Goal: Task Accomplishment & Management: Manage account settings

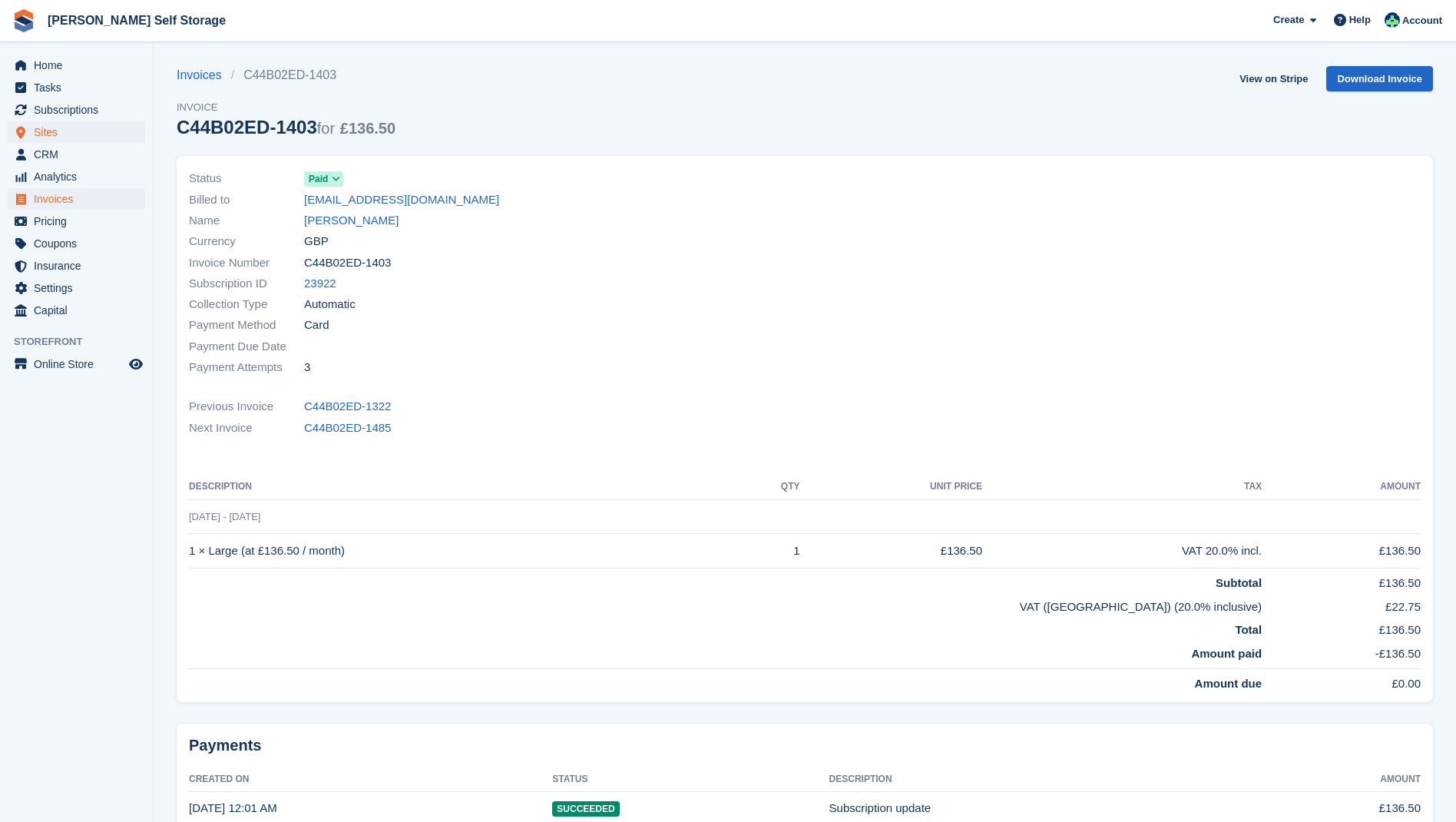
click at [75, 136] on span "Sites" at bounding box center [80, 132] width 92 height 22
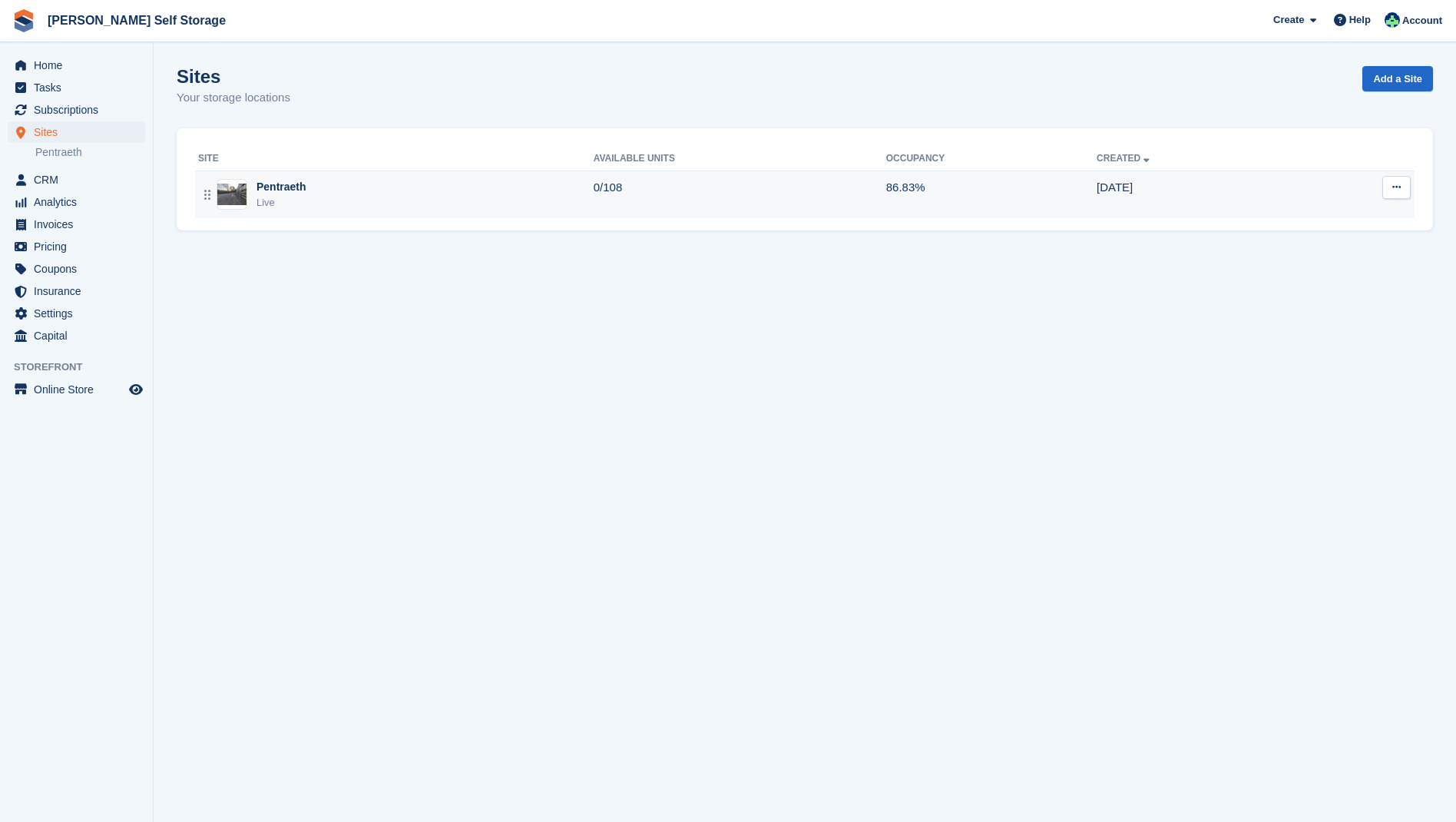
click at [290, 186] on div "Pentraeth" at bounding box center [282, 187] width 50 height 16
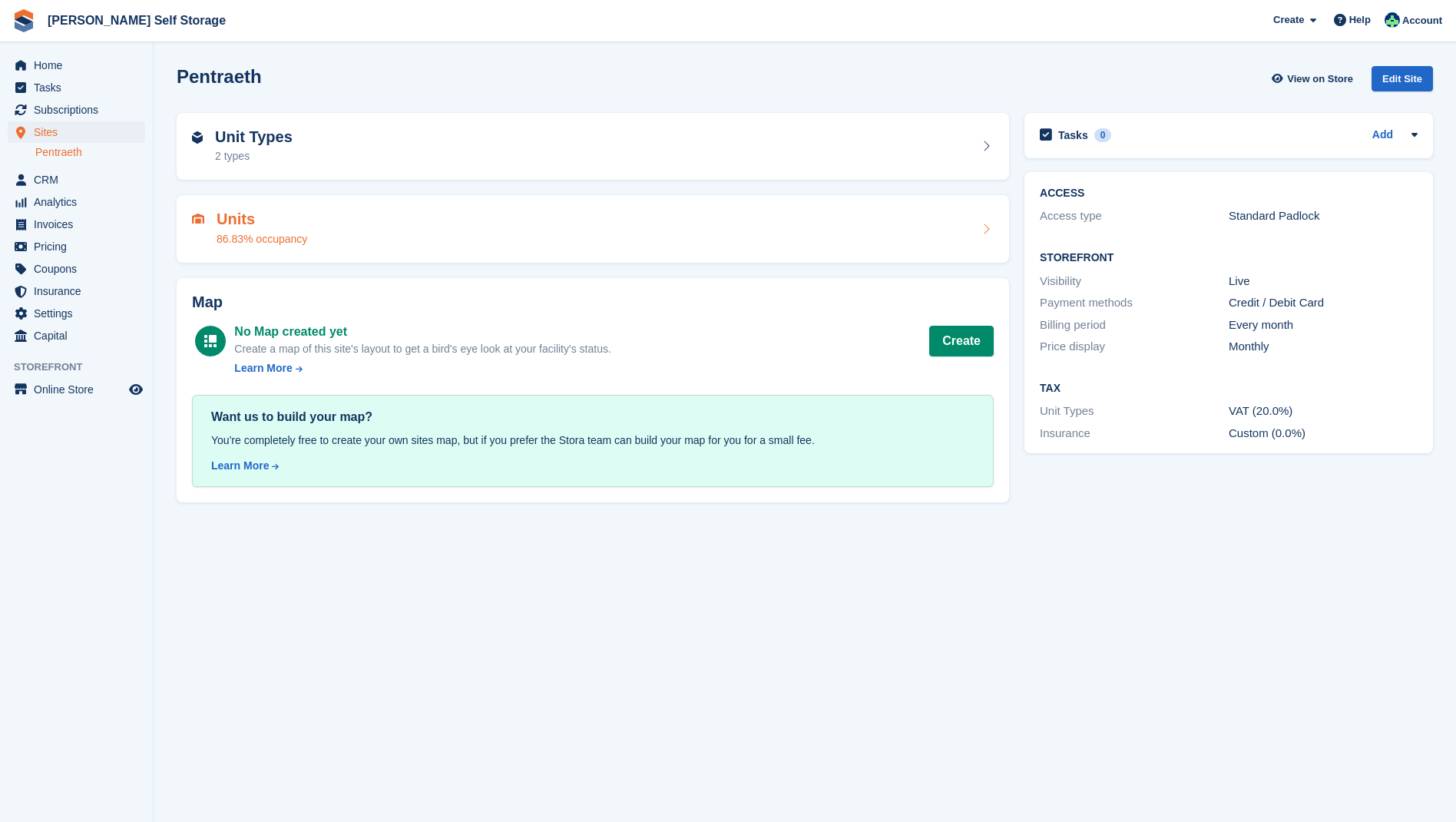
drag, startPoint x: 228, startPoint y: 216, endPoint x: 260, endPoint y: 221, distance: 32.4
click at [228, 217] on h2 "Units" at bounding box center [261, 219] width 91 height 18
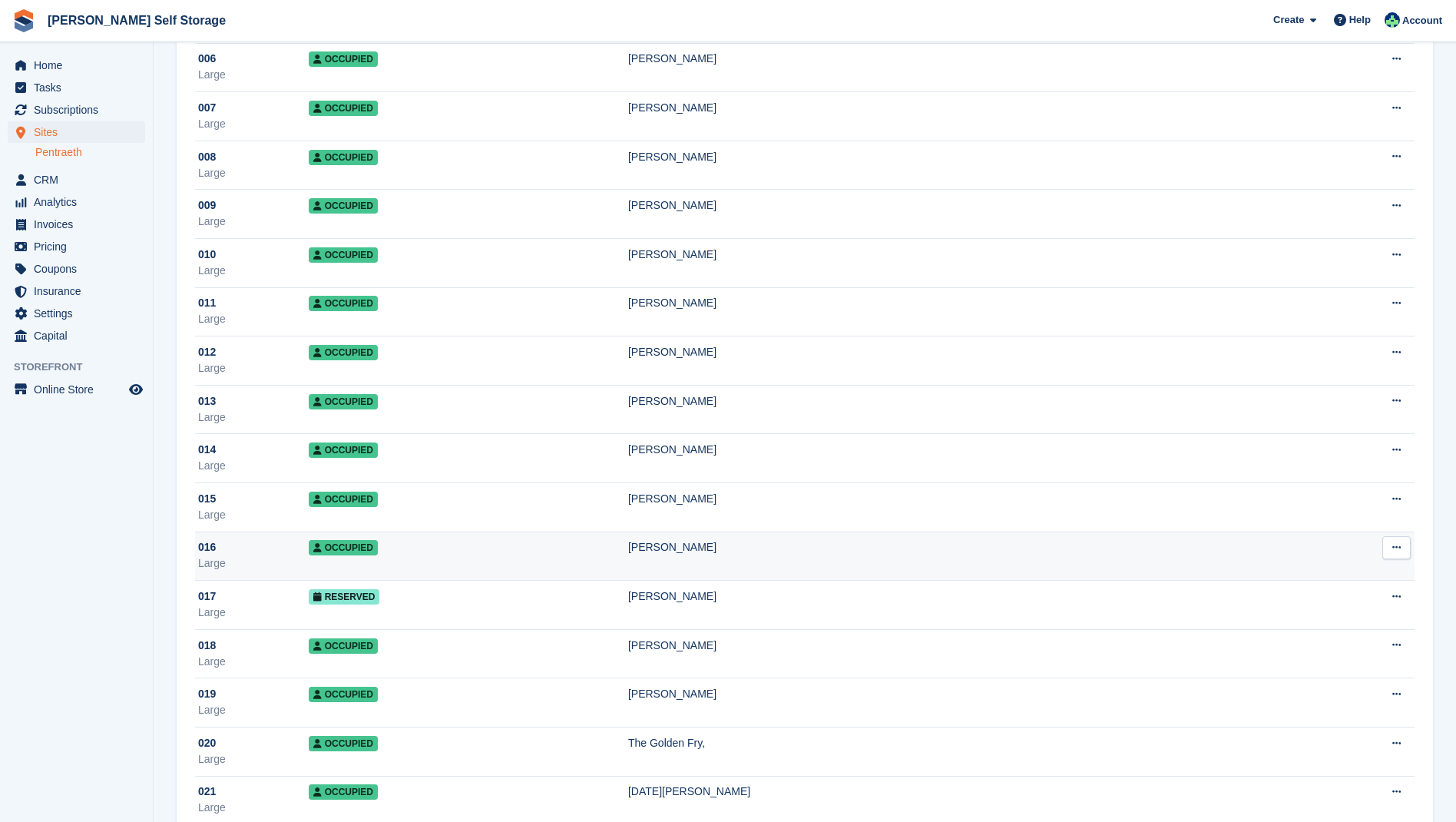
scroll to position [398, 0]
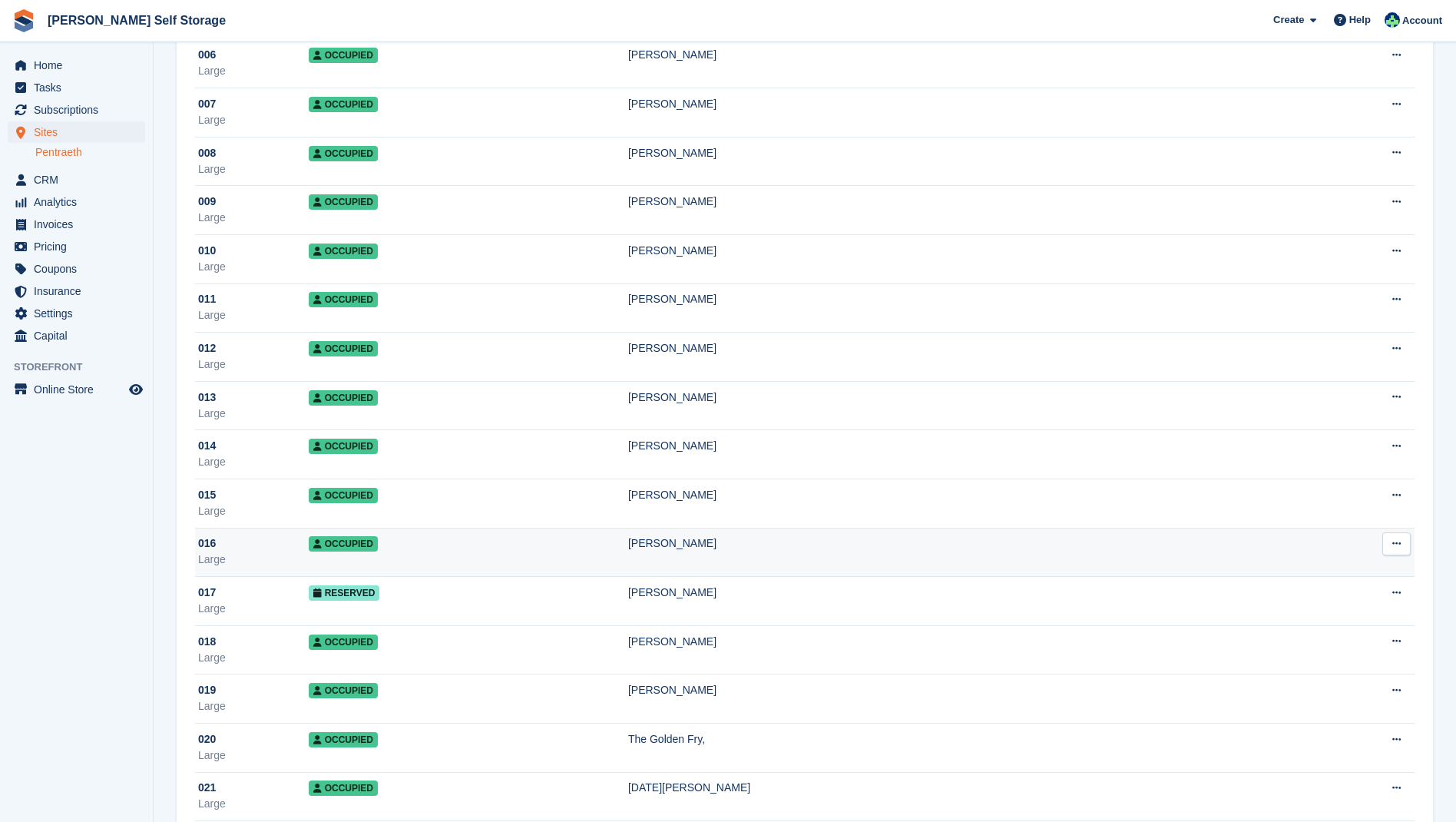
click at [345, 540] on span "Occupied" at bounding box center [343, 543] width 69 height 15
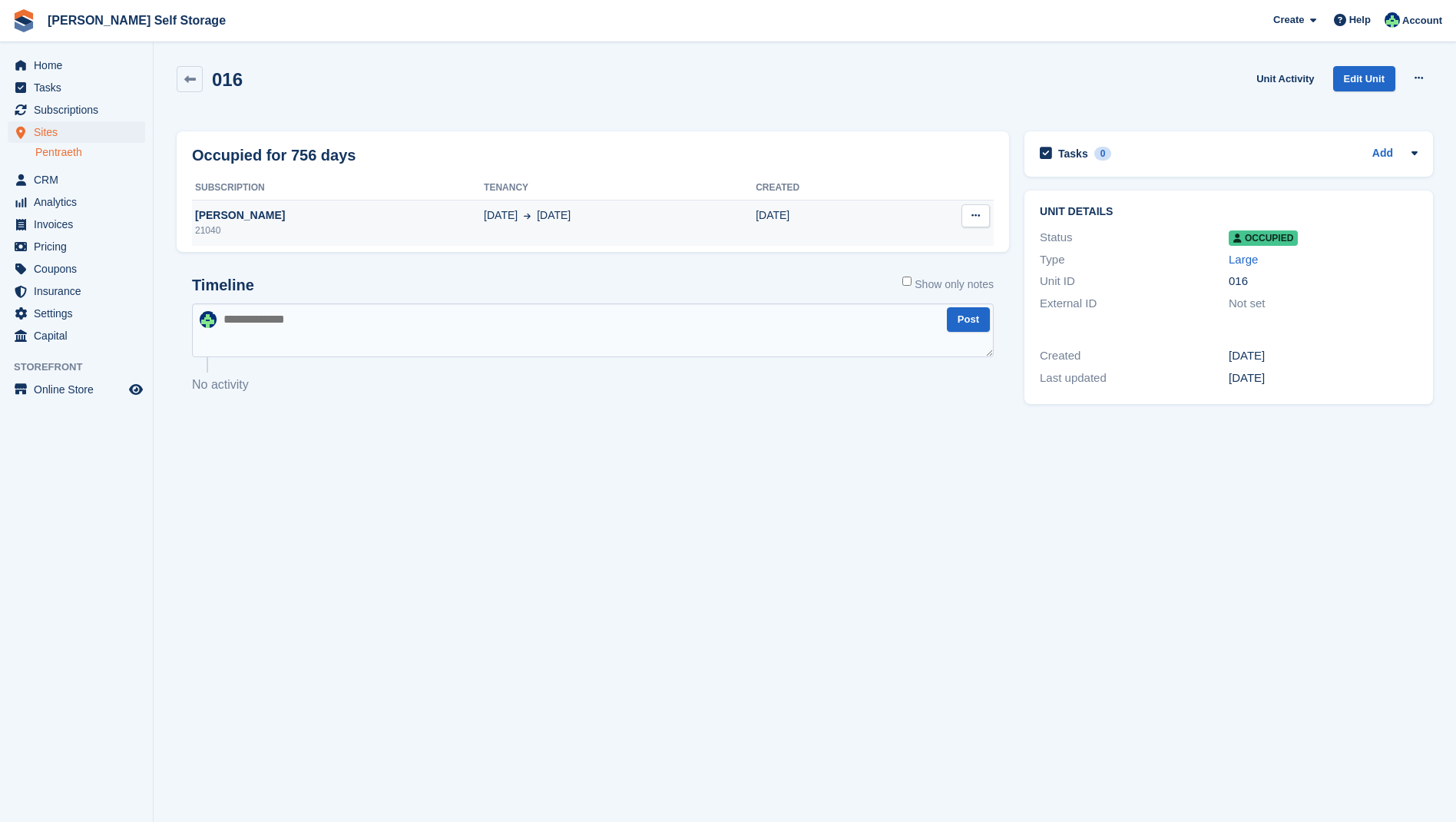
click at [255, 214] on div "[PERSON_NAME]" at bounding box center [338, 215] width 292 height 16
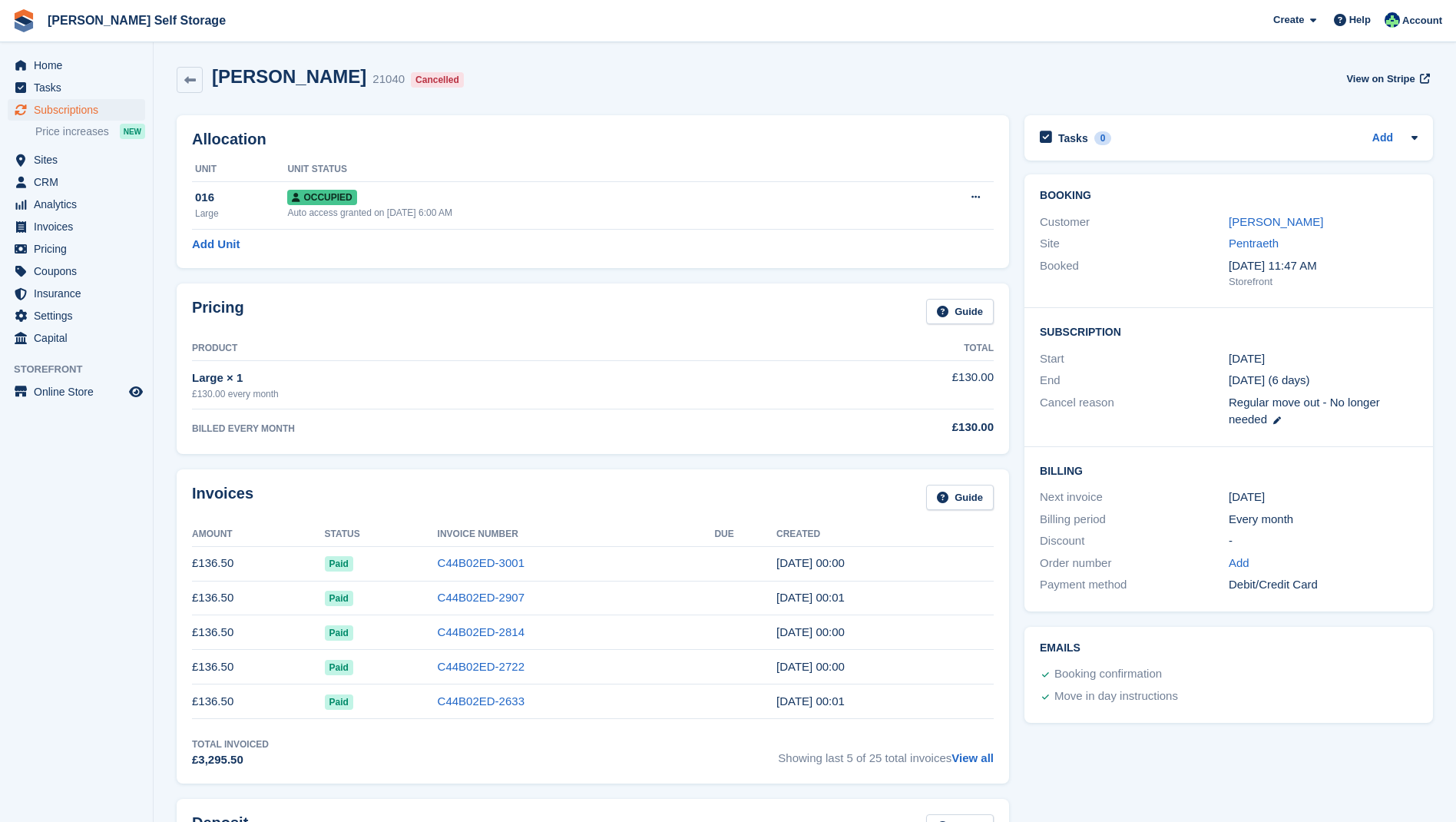
click at [411, 78] on div "Cancelled" at bounding box center [437, 79] width 53 height 15
click at [48, 159] on span "Sites" at bounding box center [80, 160] width 92 height 22
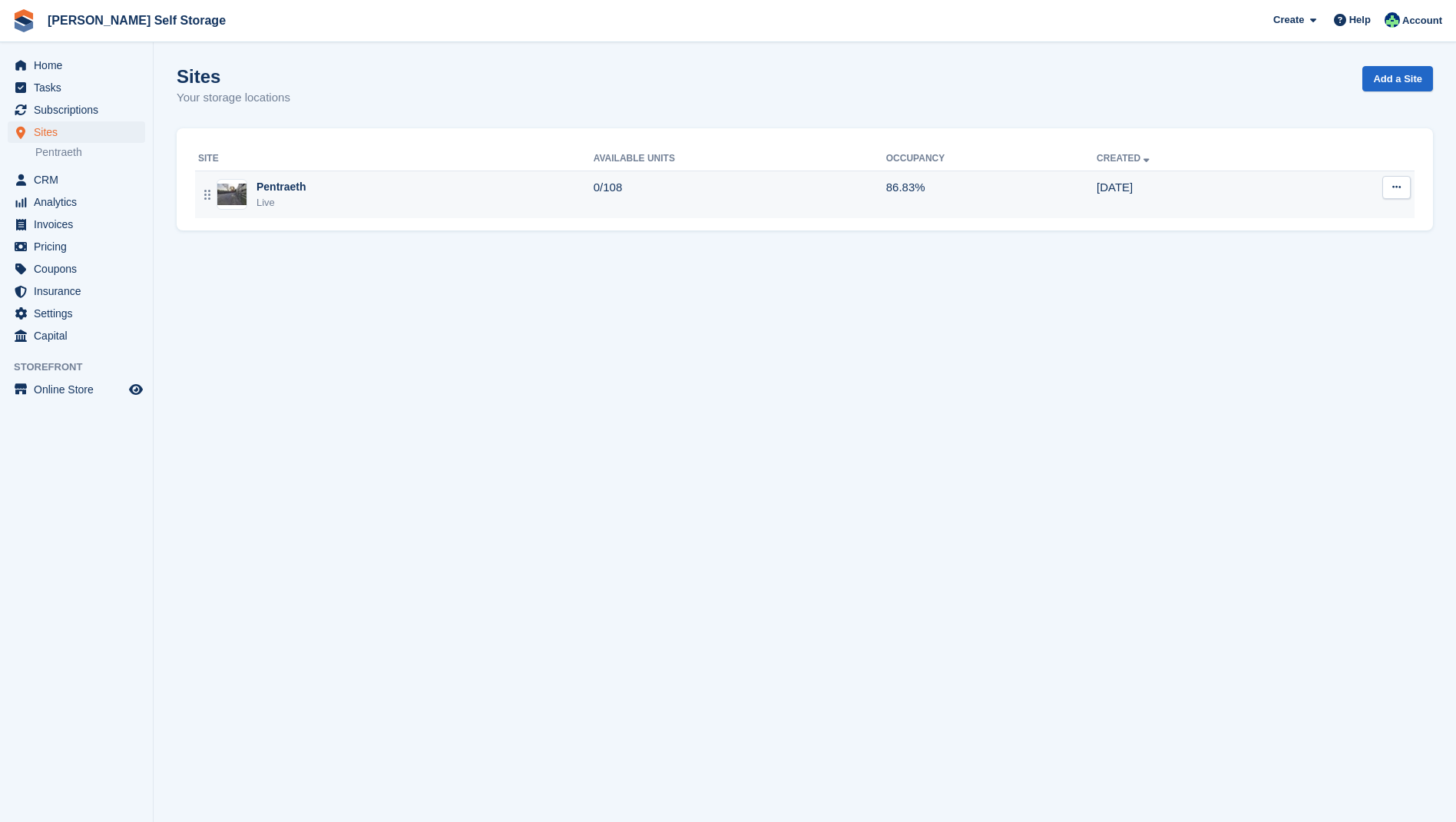
click at [285, 183] on div "Pentraeth" at bounding box center [282, 187] width 50 height 16
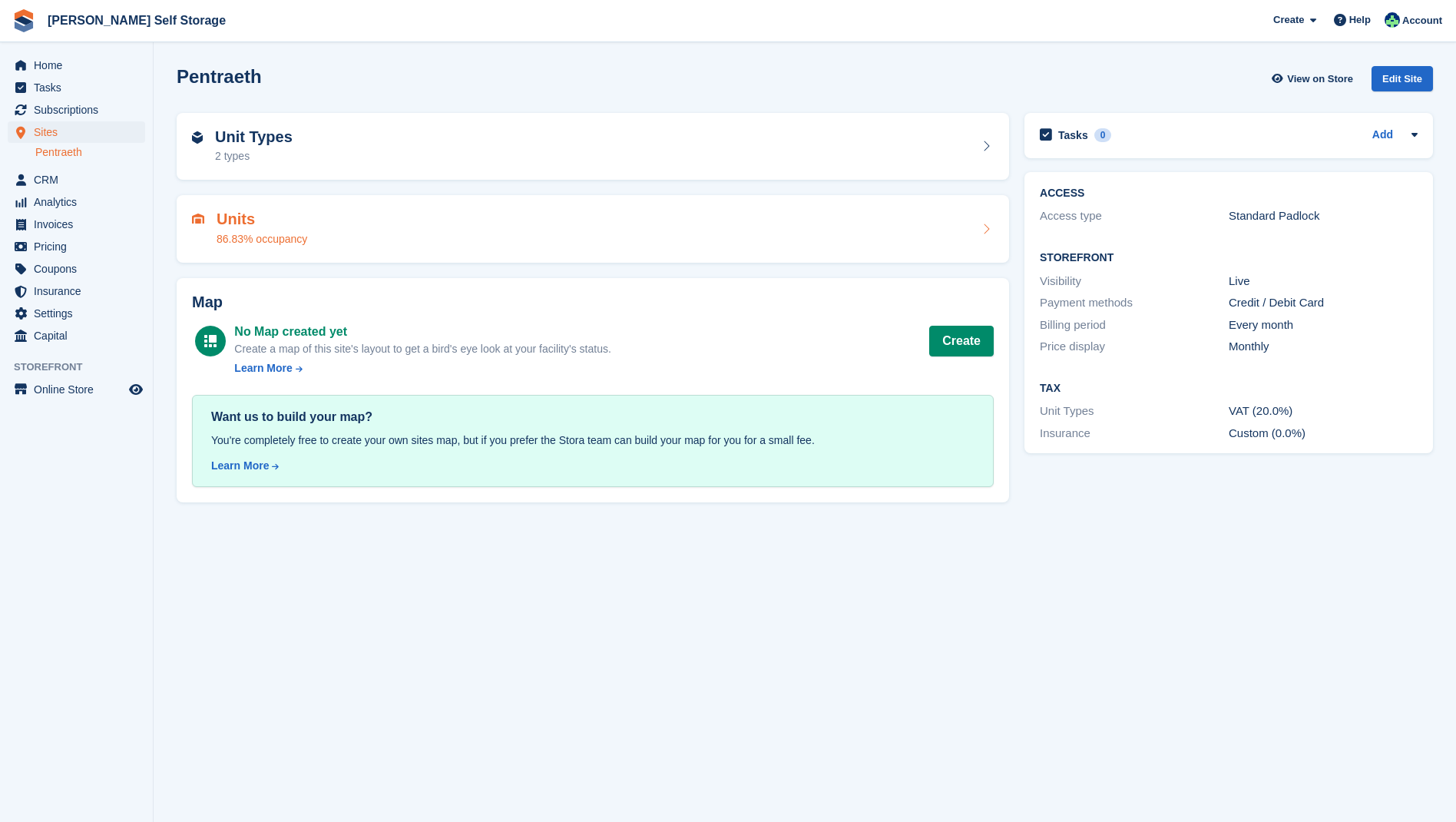
drag, startPoint x: 240, startPoint y: 214, endPoint x: 274, endPoint y: 210, distance: 34.2
click at [240, 214] on h2 "Units" at bounding box center [261, 219] width 91 height 18
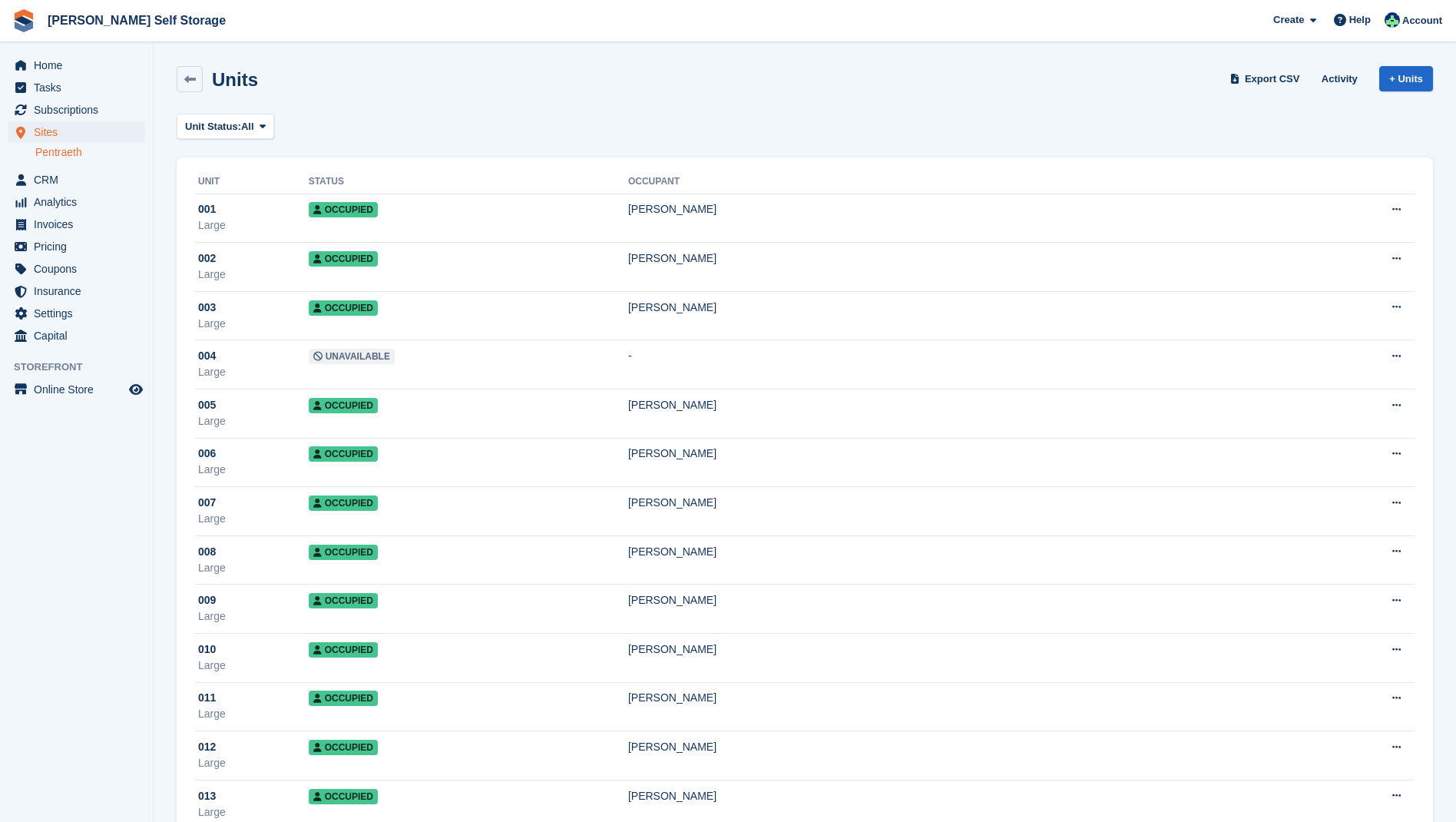
scroll to position [3, 0]
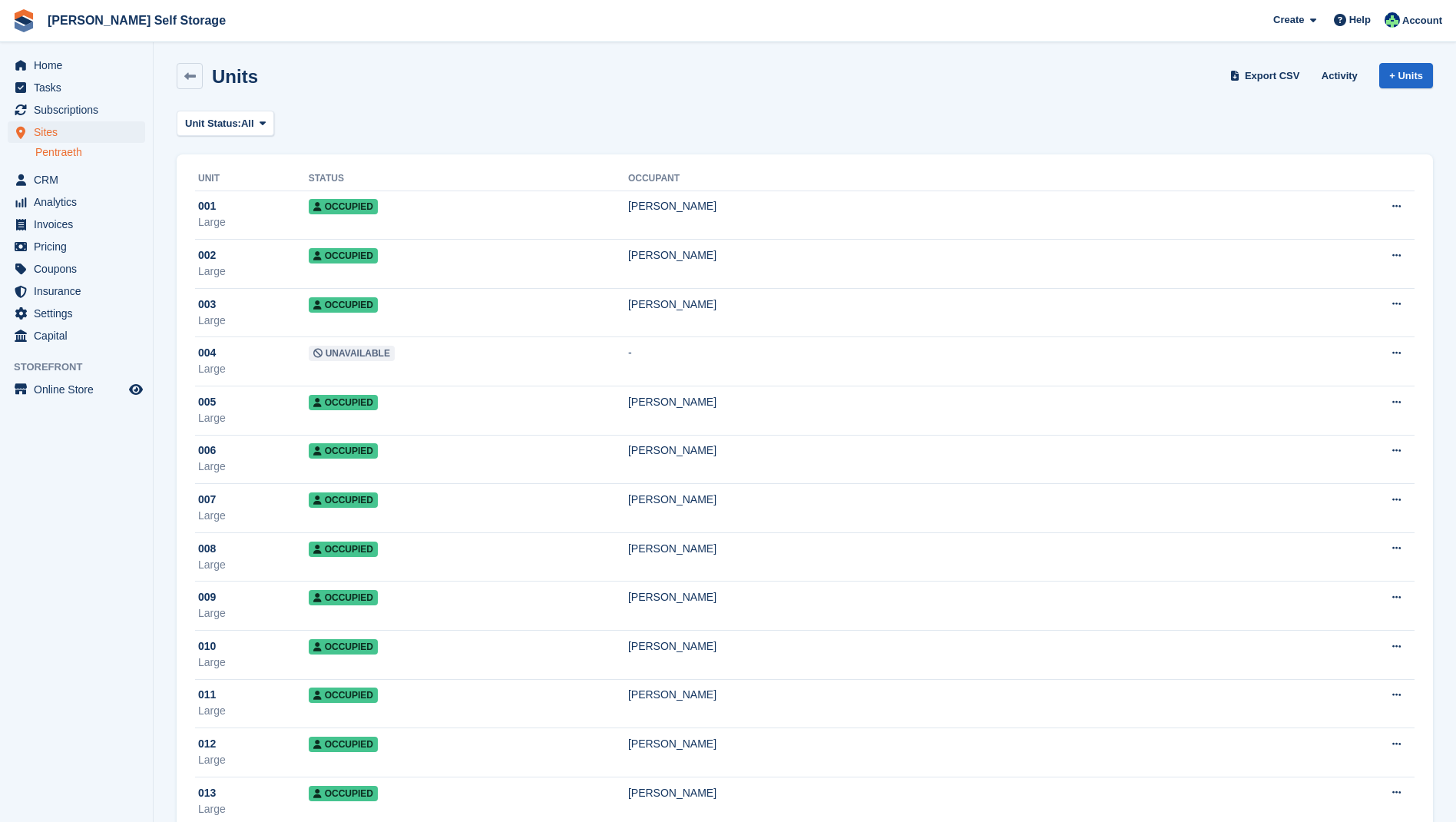
click at [419, 87] on div "Units Export CSV Activity + Units" at bounding box center [805, 75] width 1257 height 26
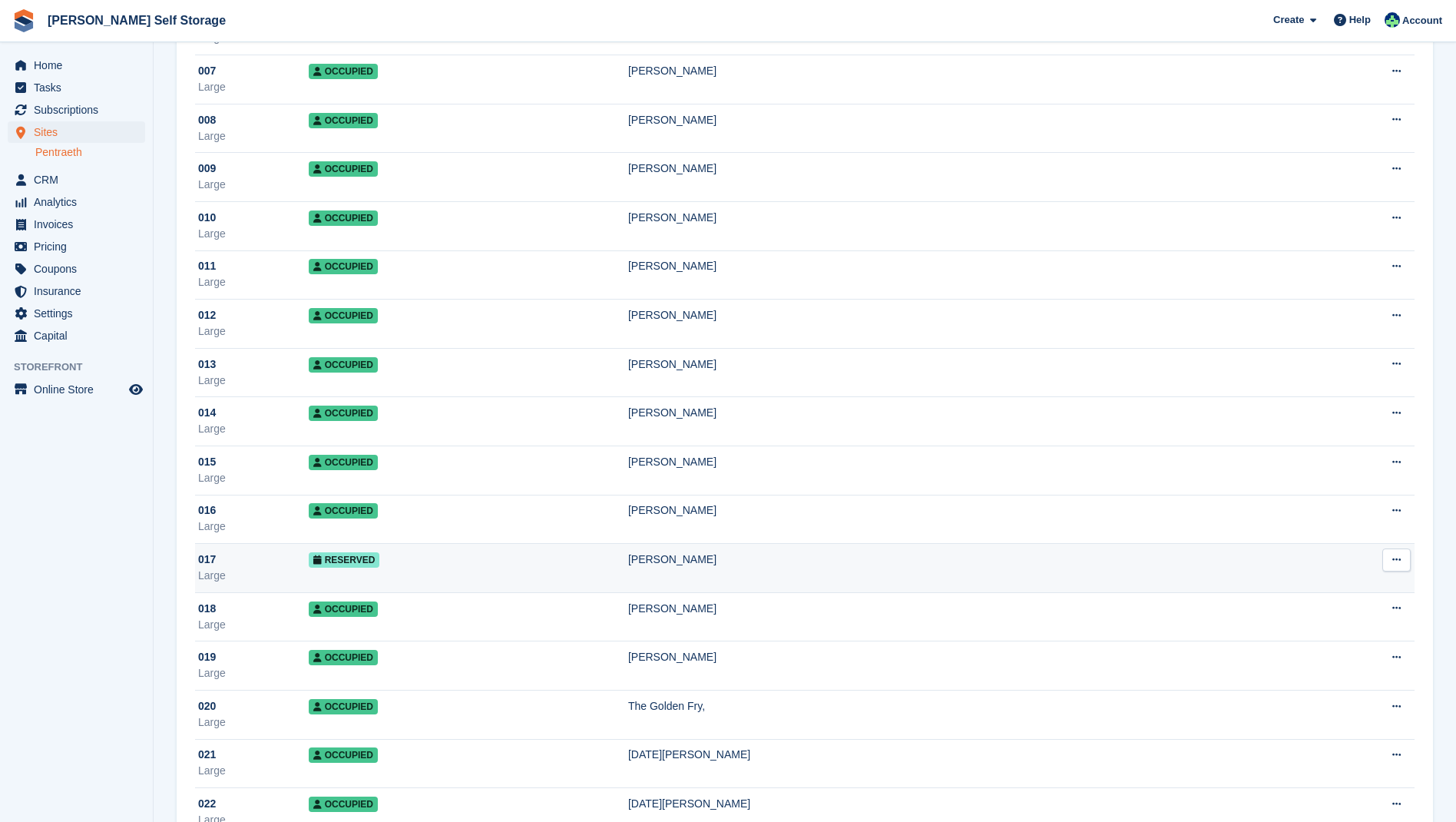
scroll to position [433, 0]
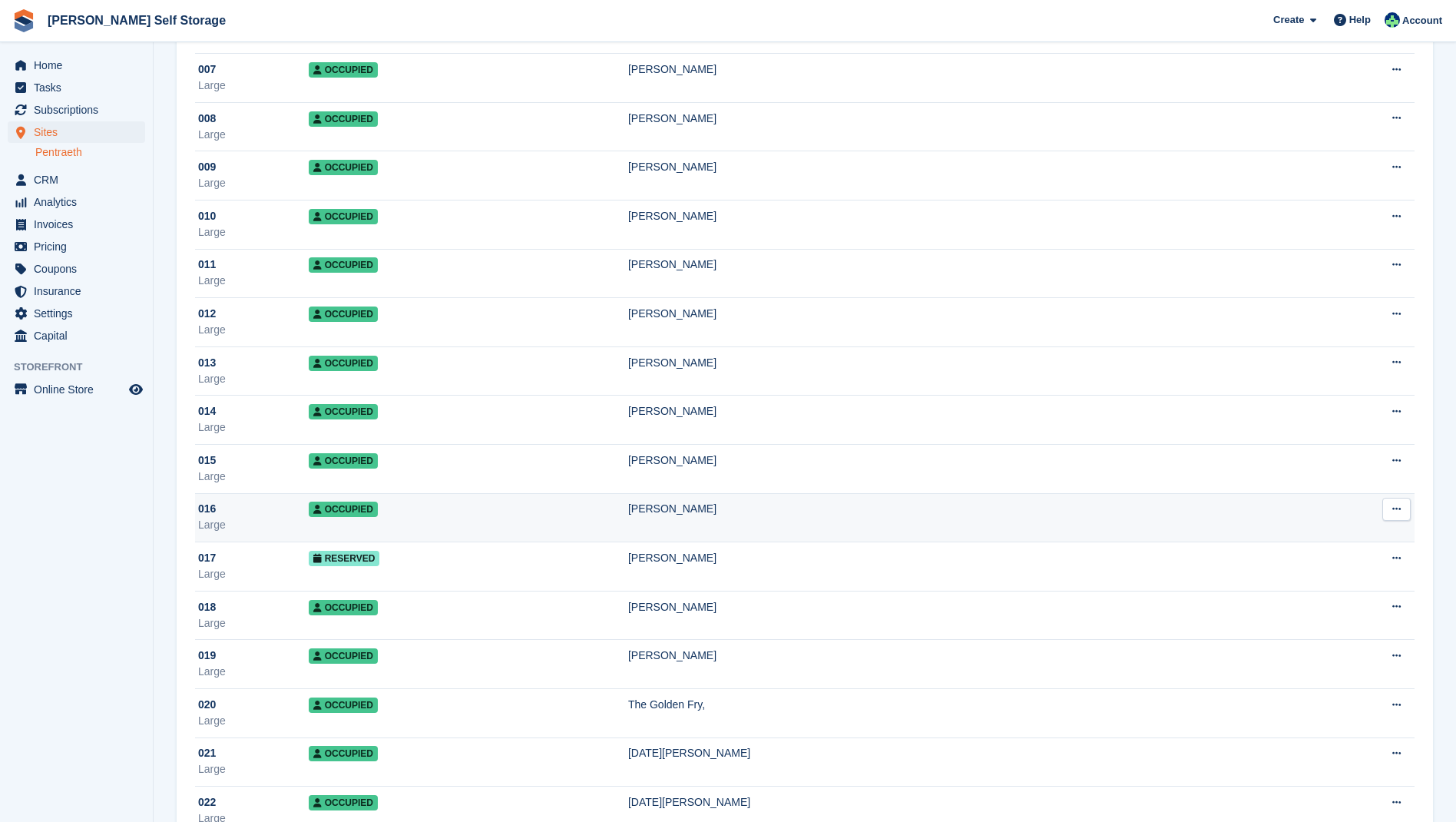
click at [349, 518] on td "Occupied" at bounding box center [469, 517] width 320 height 49
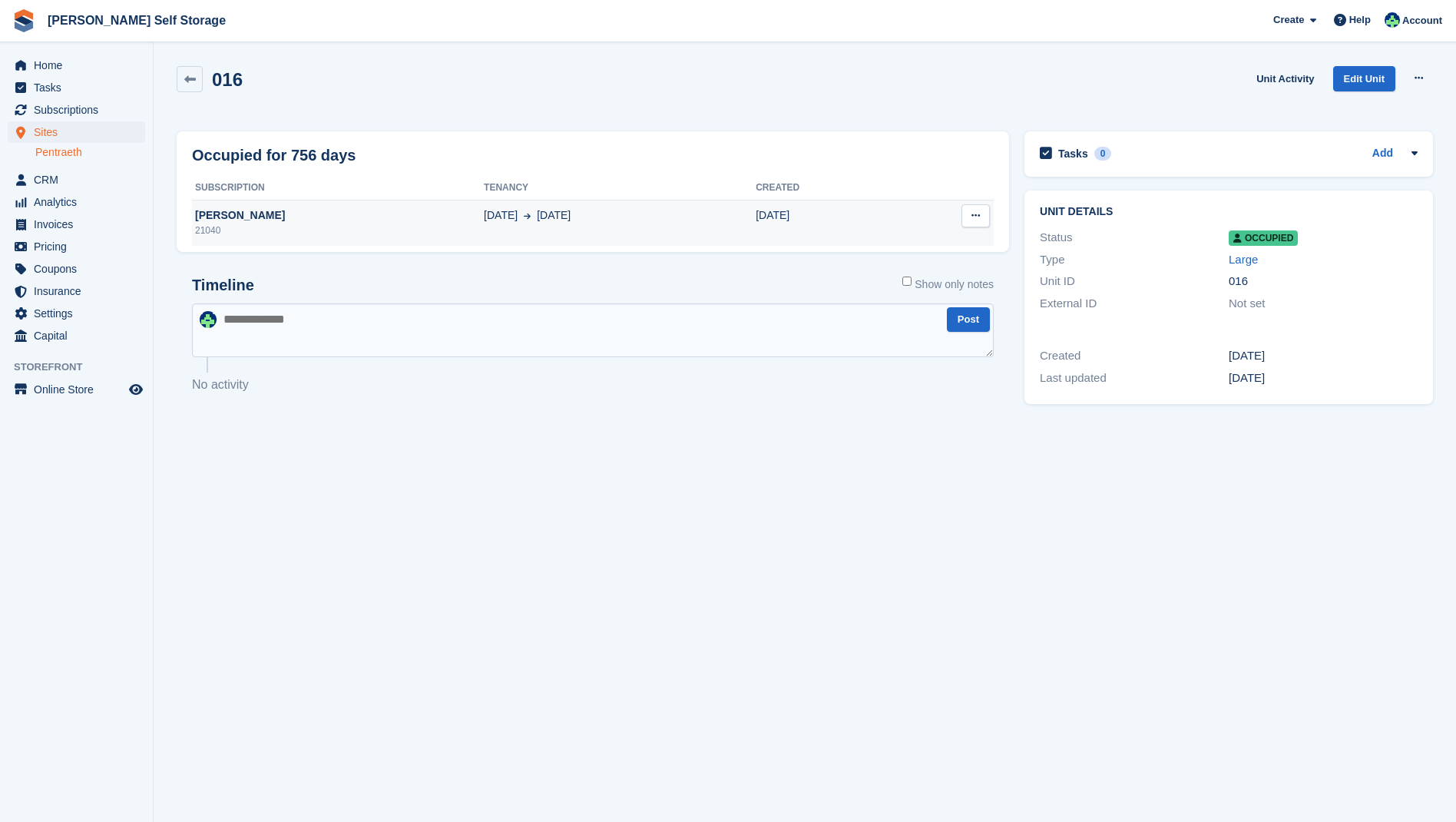
drag, startPoint x: 253, startPoint y: 213, endPoint x: 268, endPoint y: 205, distance: 17.0
click at [262, 208] on div "[PERSON_NAME]" at bounding box center [338, 215] width 292 height 16
drag, startPoint x: 215, startPoint y: 215, endPoint x: 226, endPoint y: 210, distance: 12.1
click at [220, 213] on div "[PERSON_NAME]" at bounding box center [338, 215] width 292 height 16
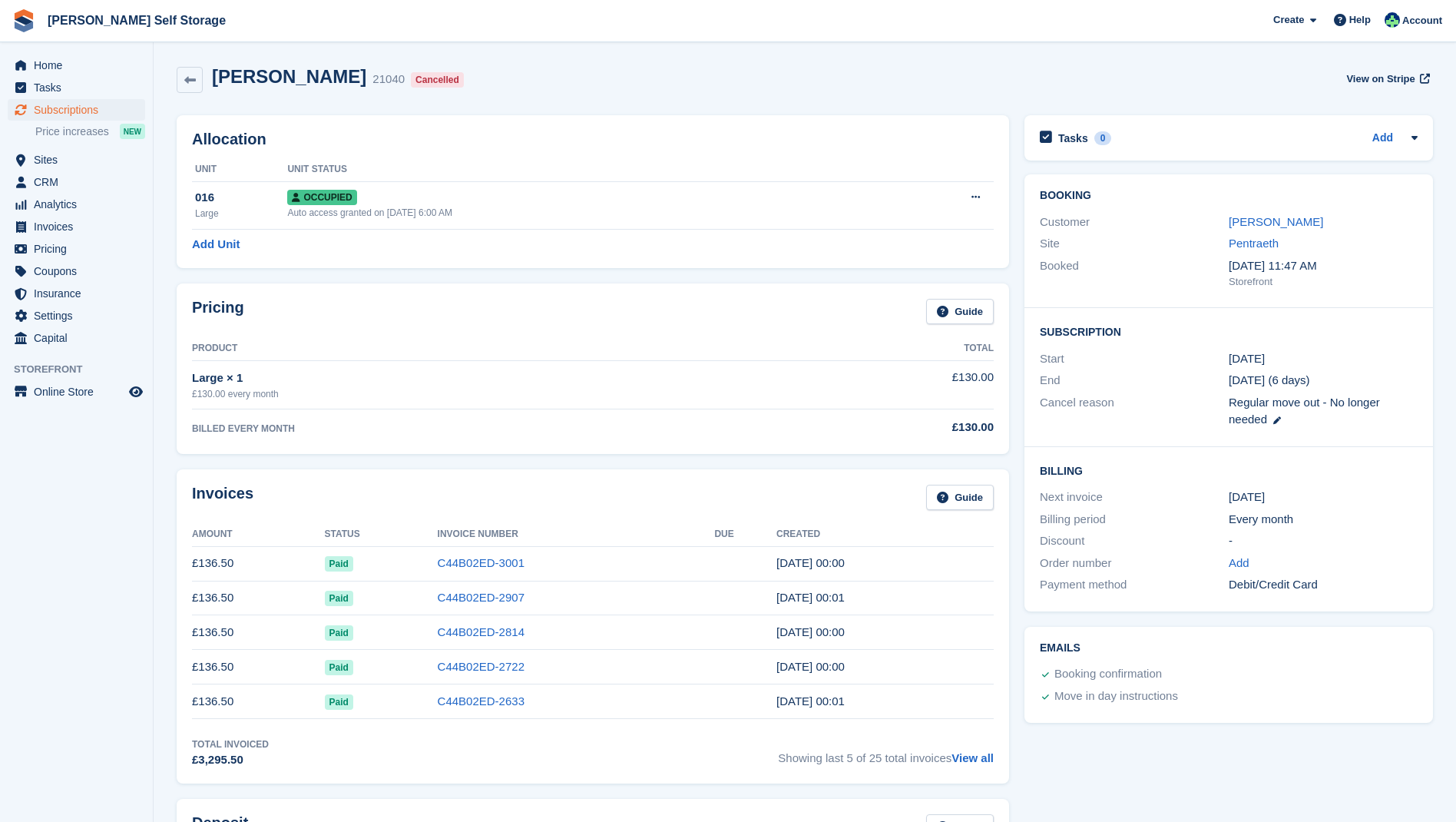
click at [412, 77] on div "Cancelled" at bounding box center [437, 79] width 53 height 15
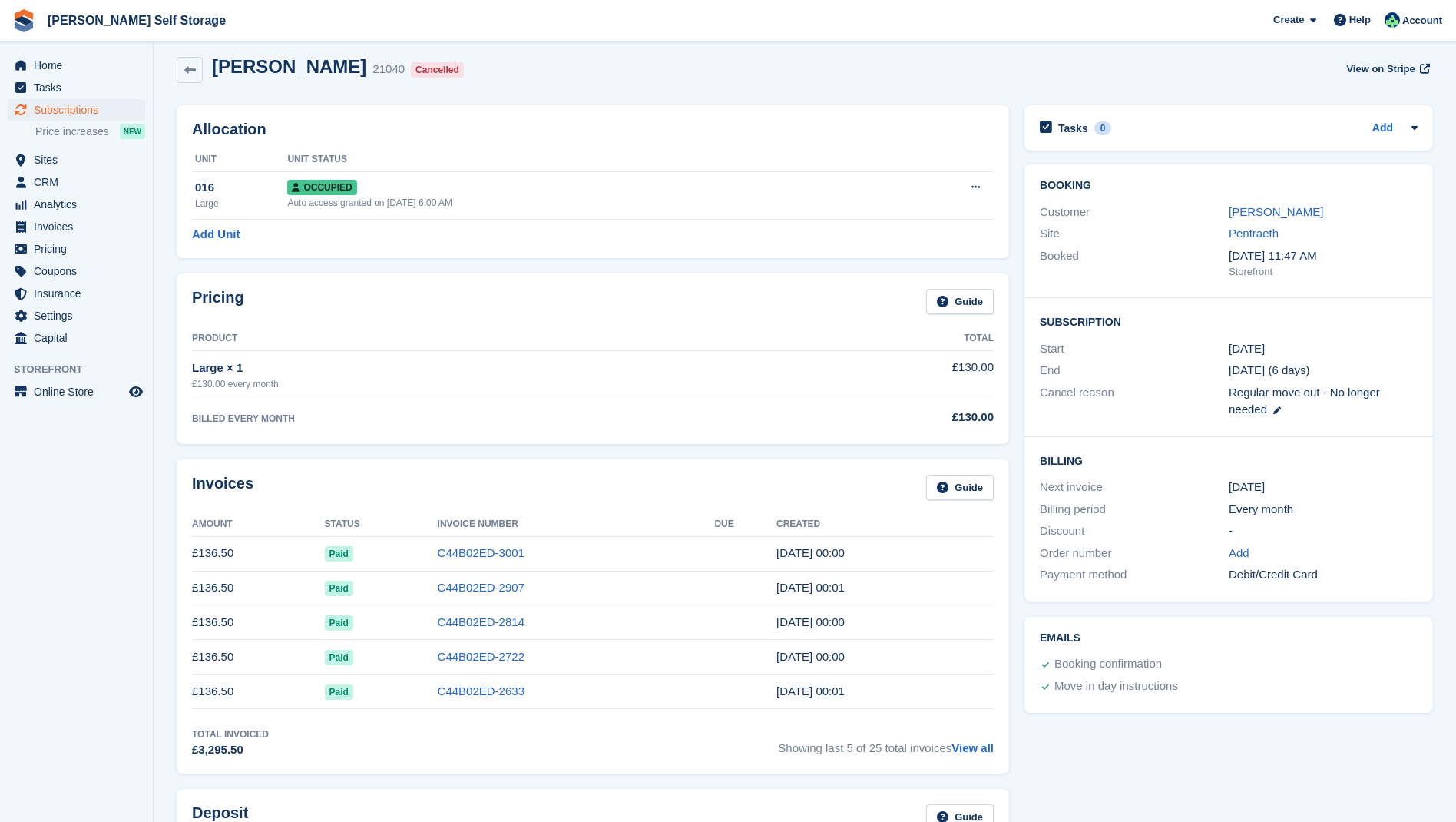
scroll to position [8, 0]
click at [282, 69] on h2 "Ben Goodman" at bounding box center [289, 68] width 154 height 21
drag, startPoint x: 242, startPoint y: 71, endPoint x: 250, endPoint y: 69, distance: 8.2
click at [243, 70] on h2 "Ben Goodman" at bounding box center [289, 68] width 154 height 21
click at [411, 75] on div "Cancelled" at bounding box center [437, 72] width 53 height 15
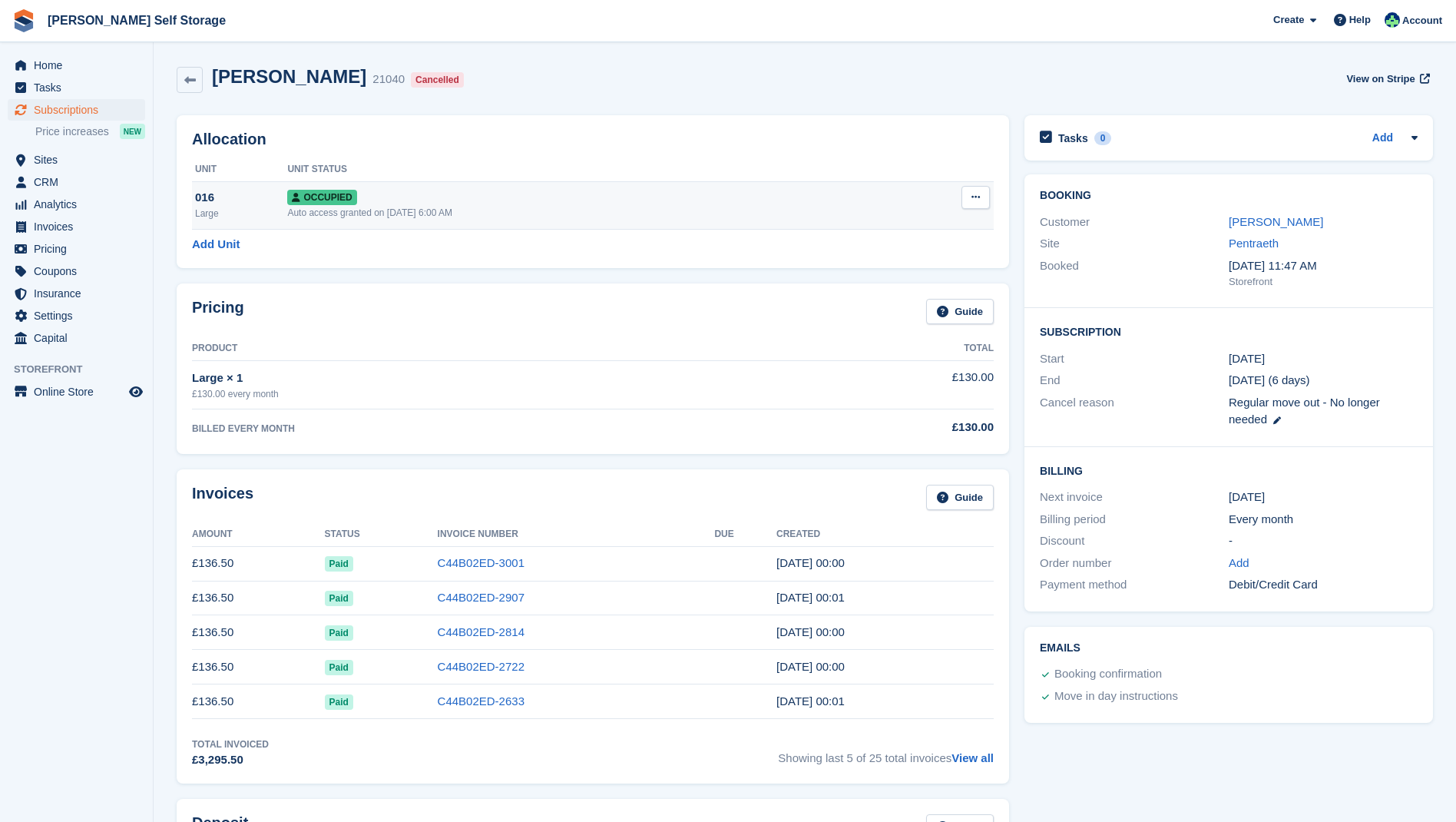
click at [977, 199] on icon at bounding box center [975, 197] width 8 height 10
click at [886, 282] on p "Deallocate" at bounding box center [916, 280] width 134 height 20
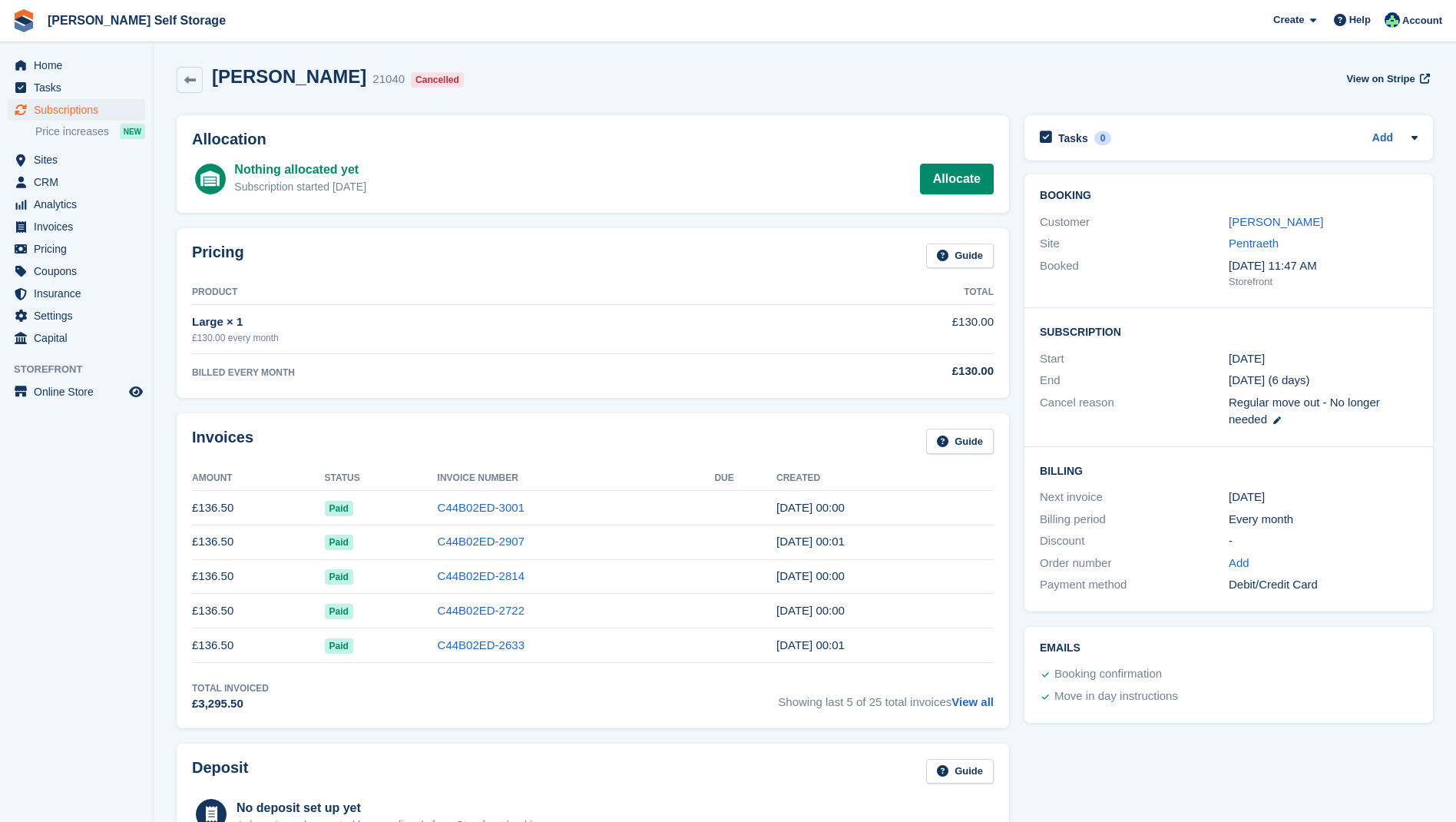
click at [69, 109] on span "Subscriptions" at bounding box center [80, 109] width 92 height 22
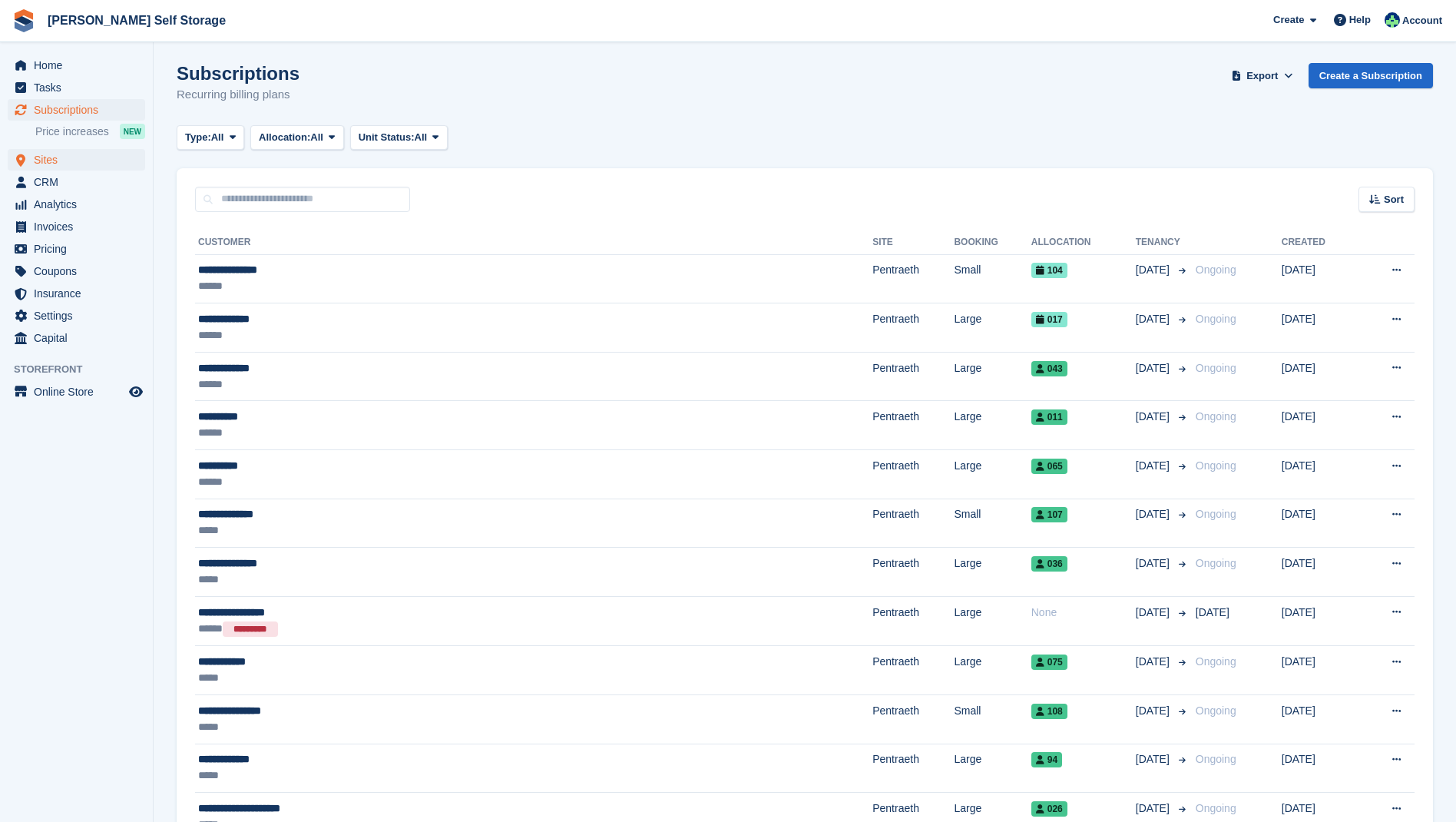
drag, startPoint x: 50, startPoint y: 162, endPoint x: 113, endPoint y: 152, distance: 63.8
click at [50, 161] on span "Sites" at bounding box center [80, 160] width 92 height 22
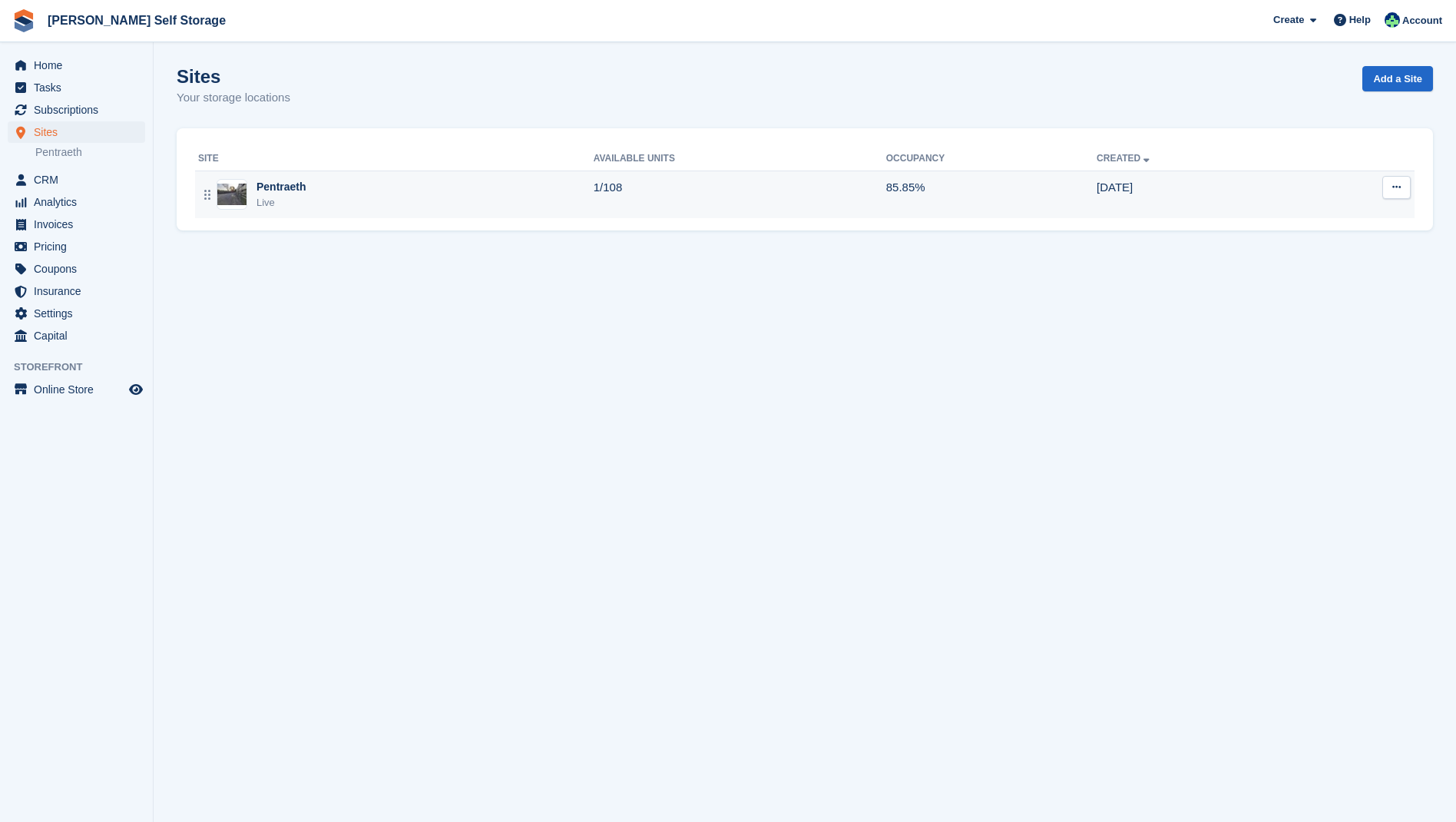
click at [287, 185] on div "Pentraeth" at bounding box center [282, 187] width 50 height 16
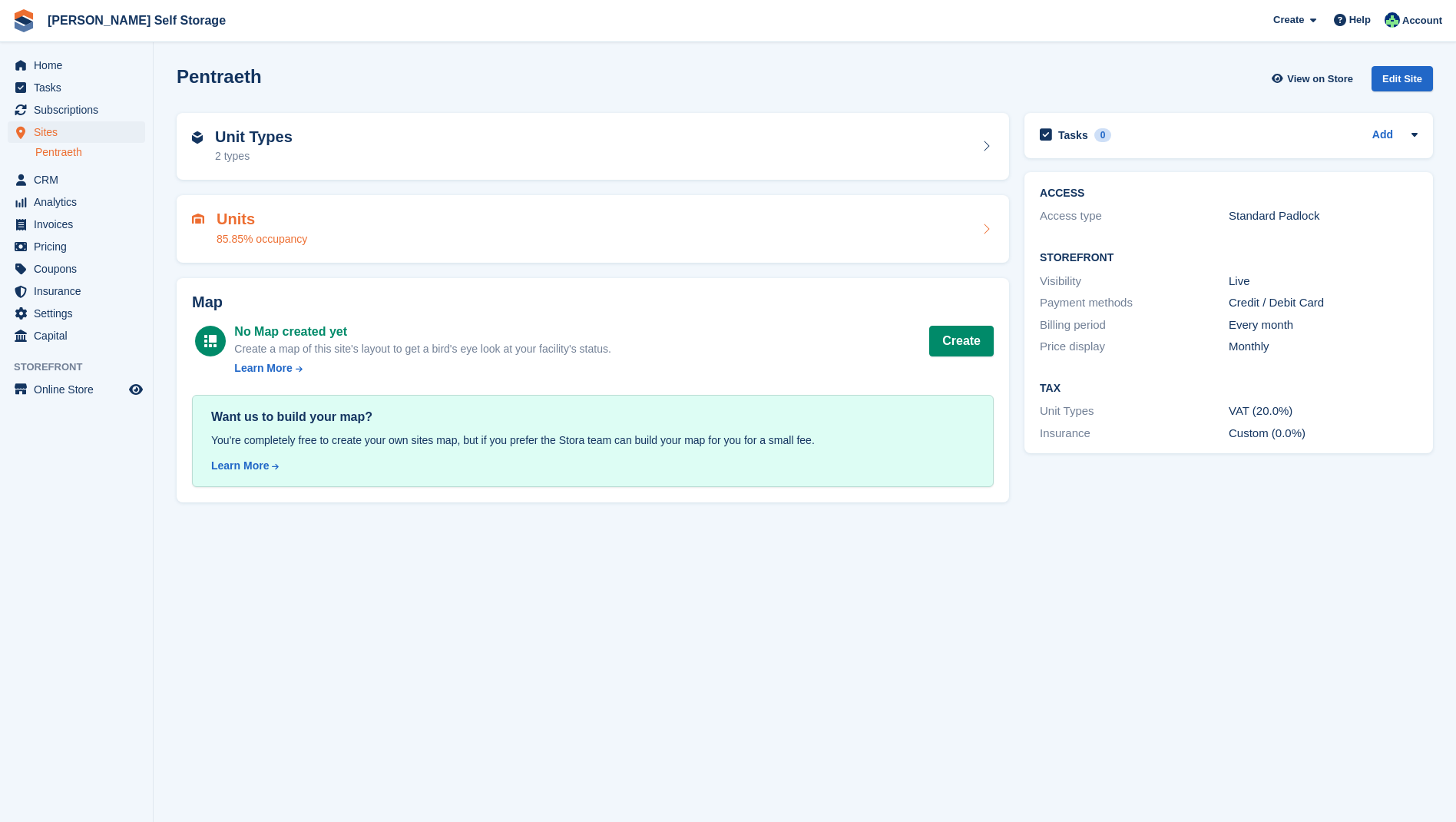
click at [272, 228] on div "Units 85.85% occupancy" at bounding box center [261, 228] width 91 height 37
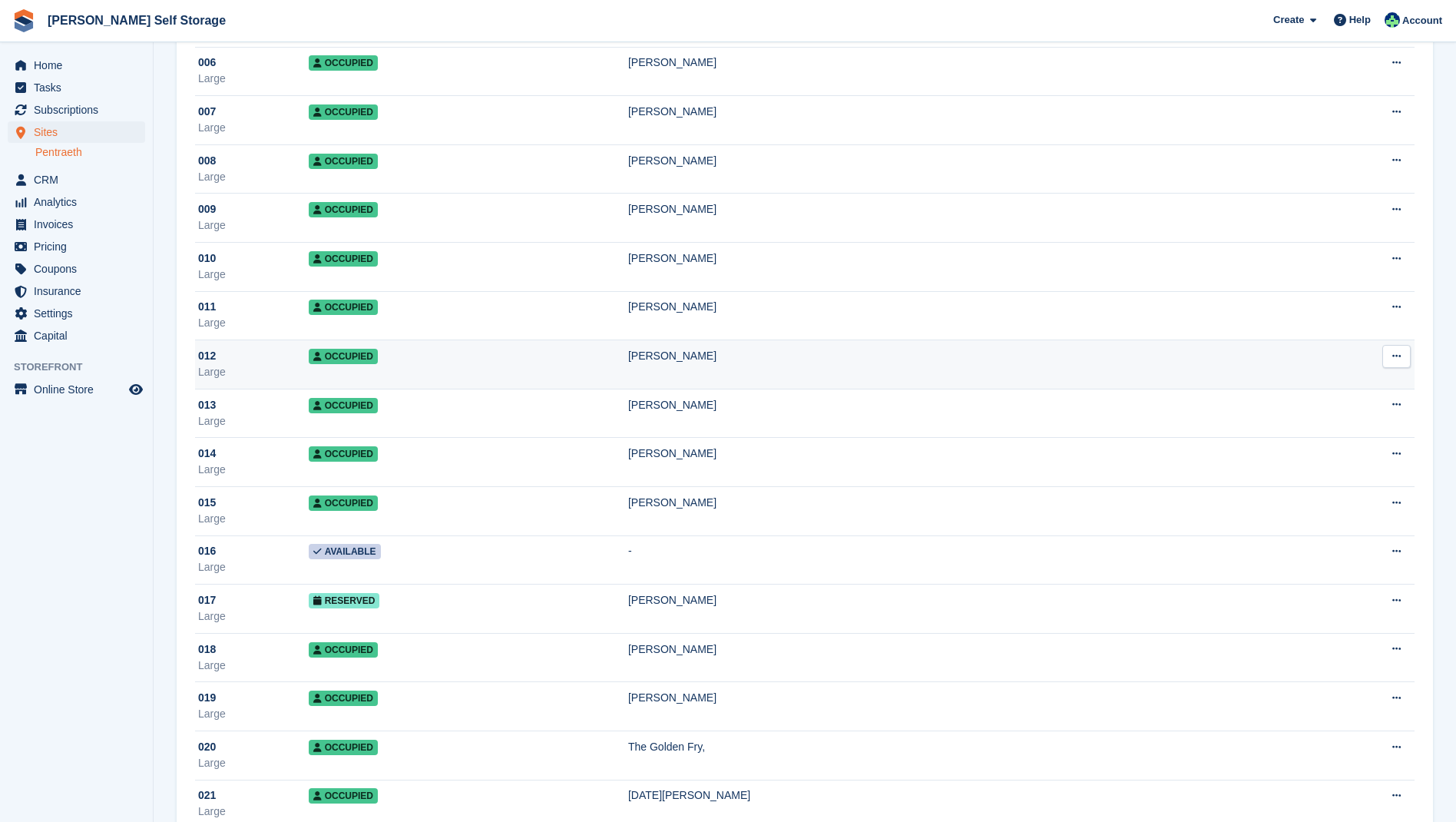
scroll to position [401, 0]
